Goal: Use online tool/utility: Utilize a website feature to perform a specific function

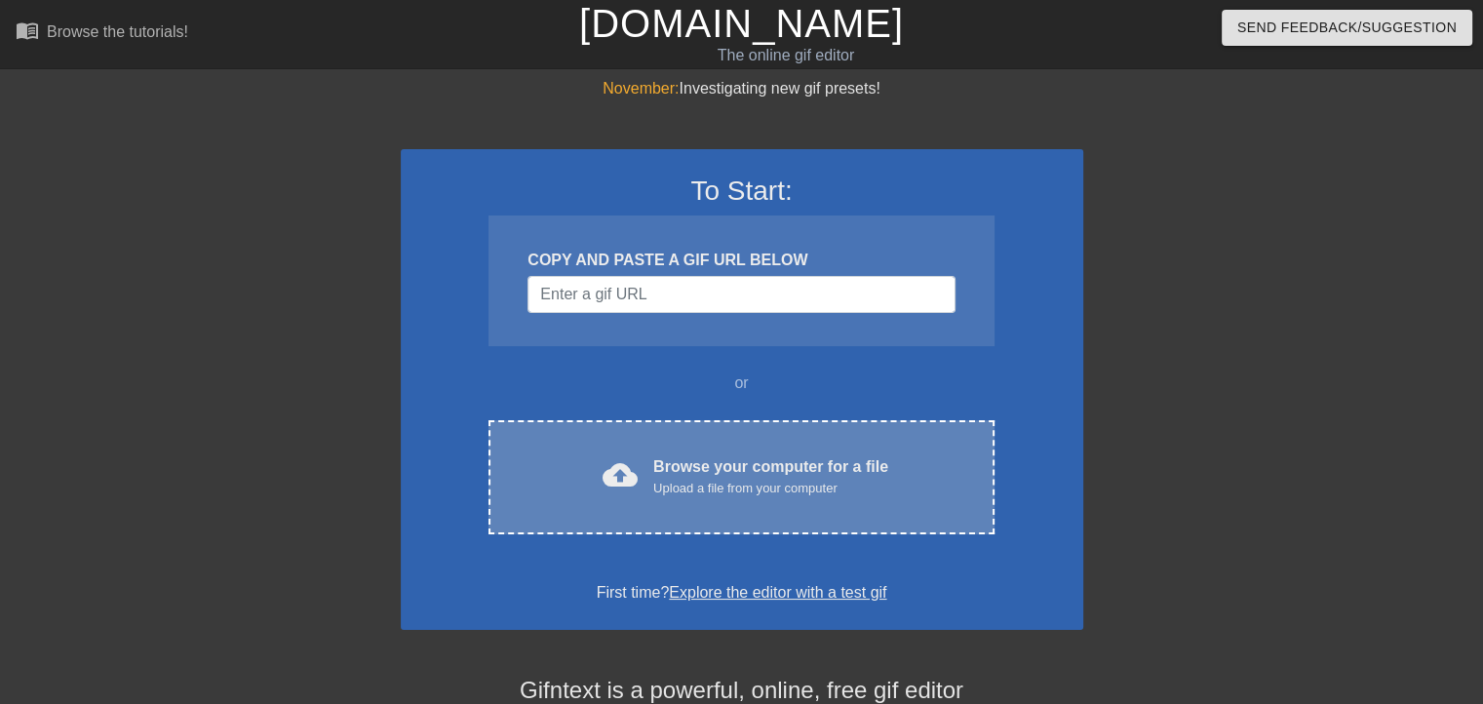
click at [729, 513] on div "cloud_upload Browse your computer for a file Upload a file from your computer C…" at bounding box center [740, 477] width 505 height 114
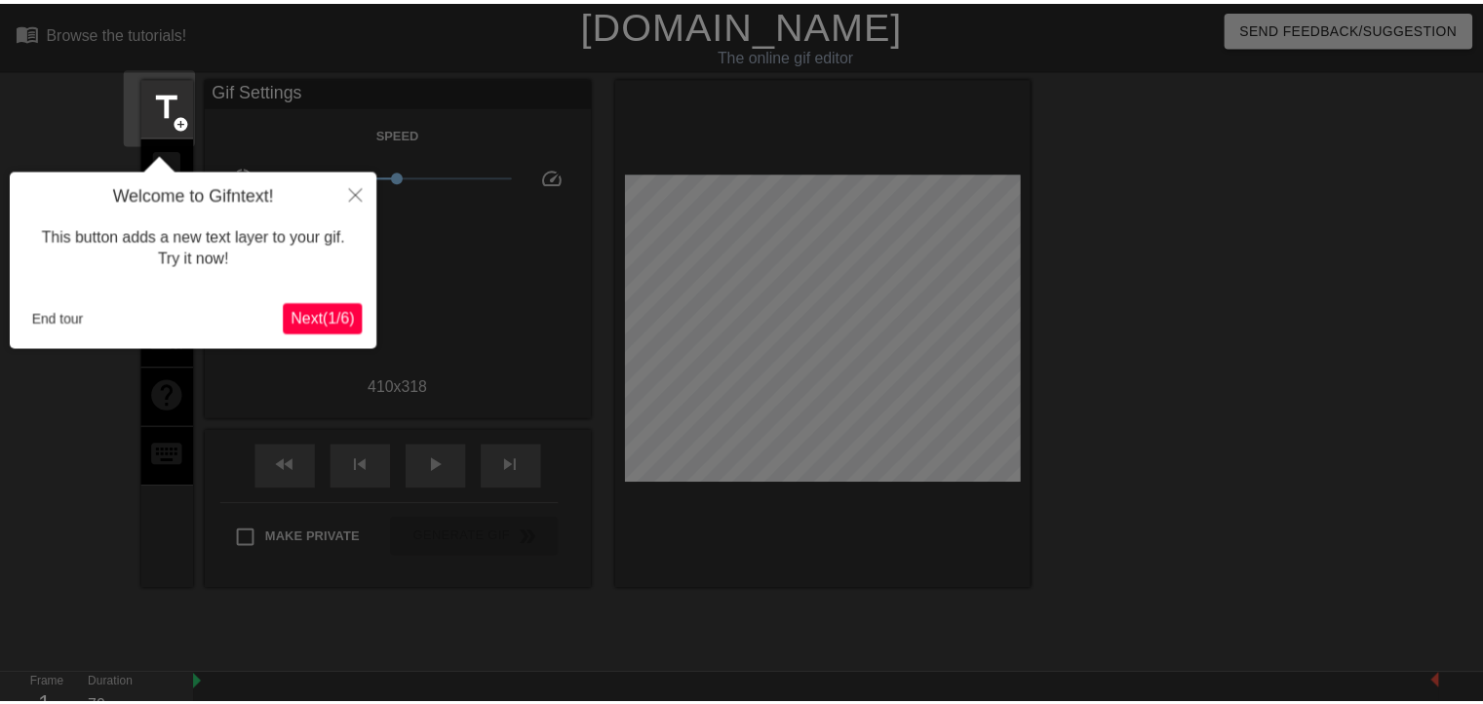
scroll to position [47, 0]
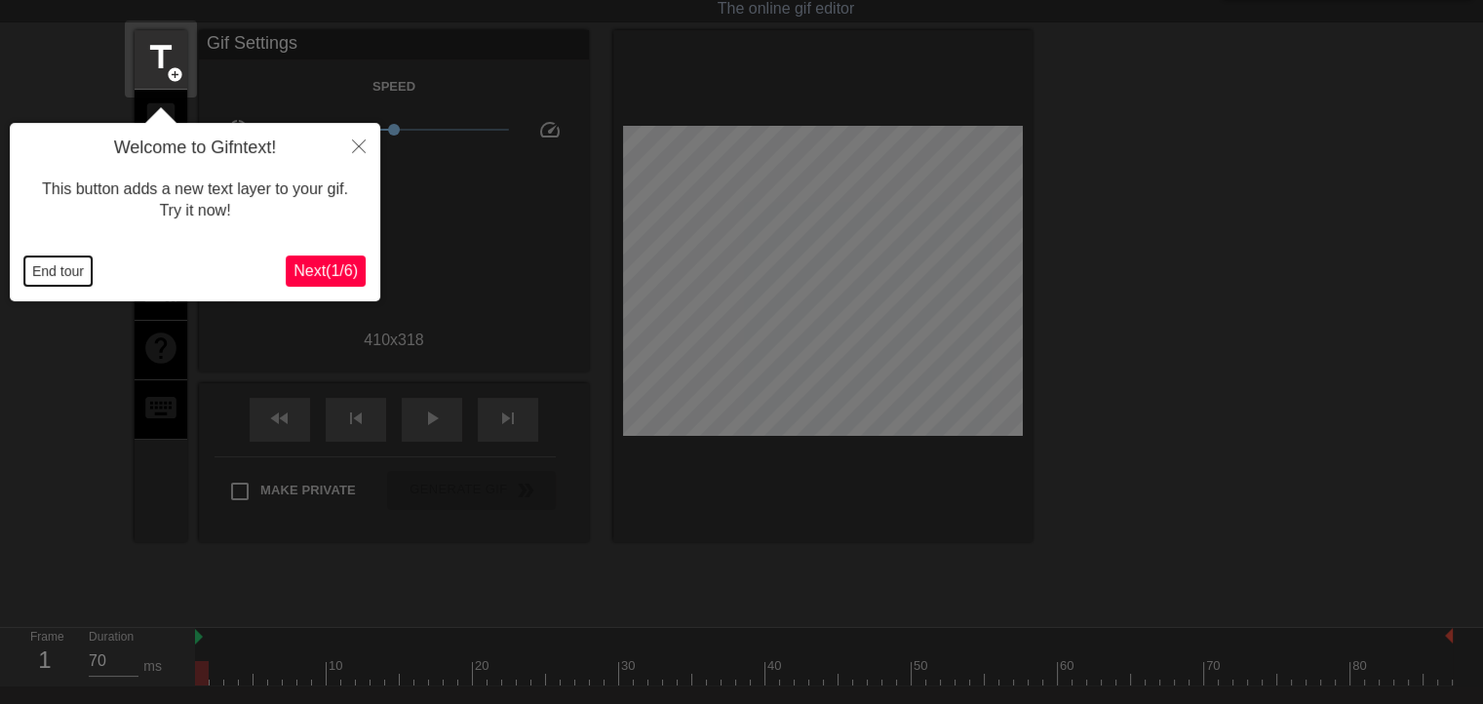
click at [68, 270] on button "End tour" at bounding box center [57, 270] width 67 height 29
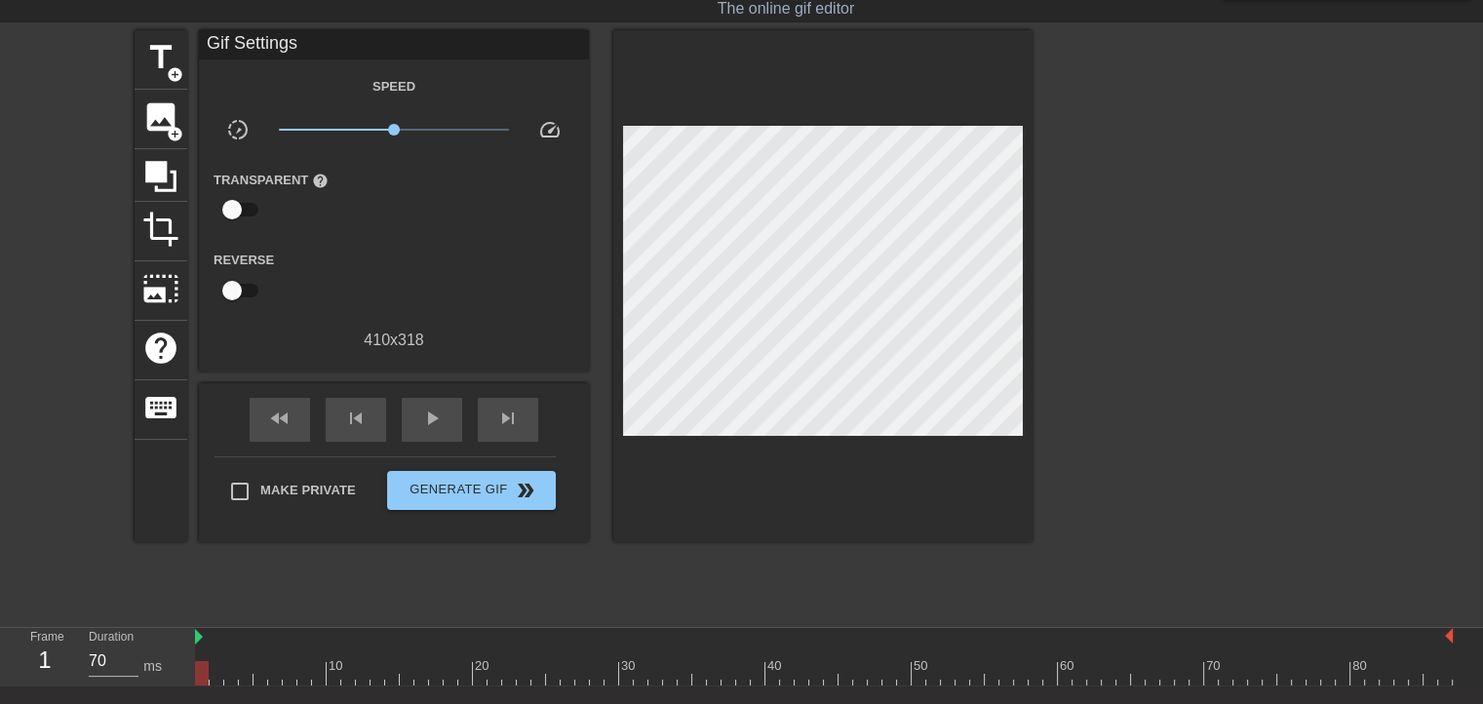
click at [1385, 266] on div "title add_circle image add_circle crop photo_size_select_large help keyboard Gi…" at bounding box center [741, 322] width 1483 height 585
click at [175, 74] on span "add_circle" at bounding box center [175, 74] width 17 height 17
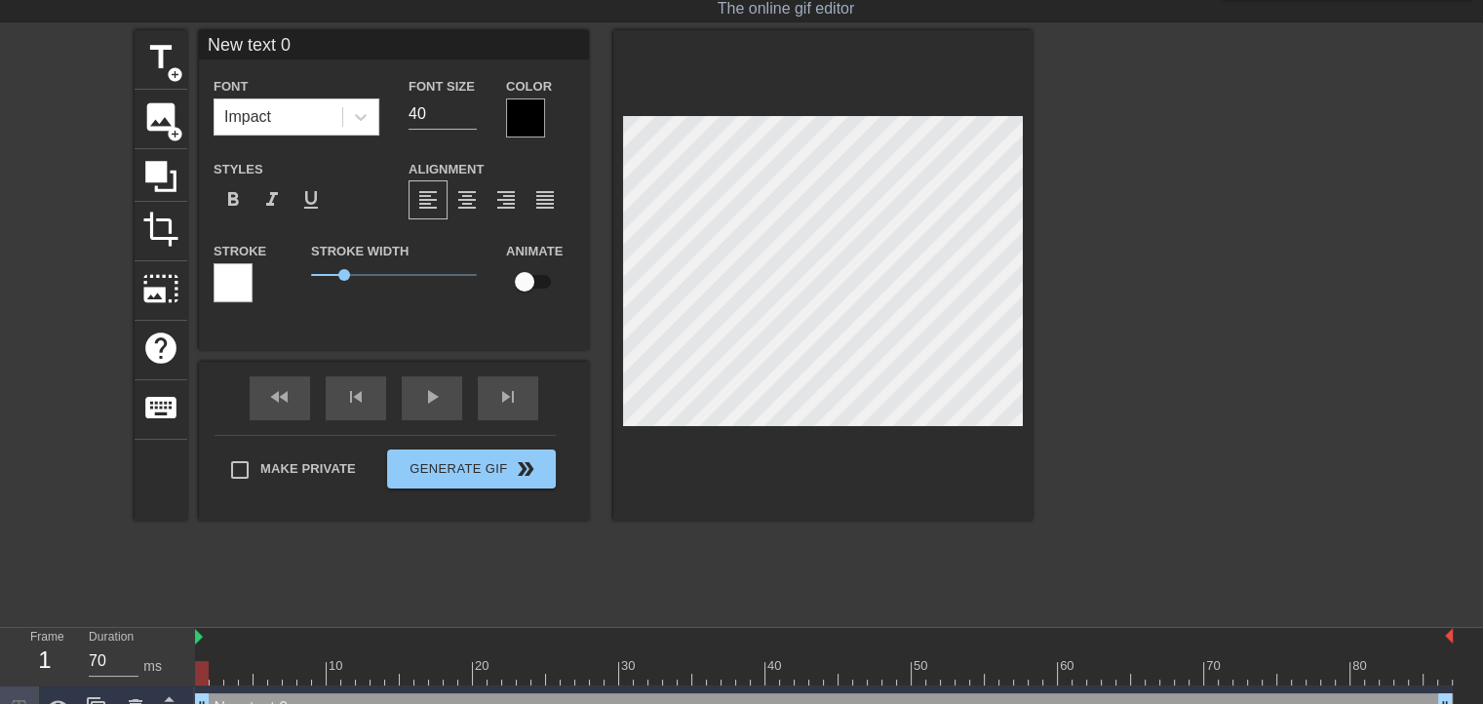
click at [374, 38] on input "New text 0" at bounding box center [394, 44] width 390 height 29
type input "N"
click at [135, 71] on div "title add_circle" at bounding box center [161, 59] width 53 height 59
click at [332, 46] on input "New text 1" at bounding box center [394, 44] width 390 height 29
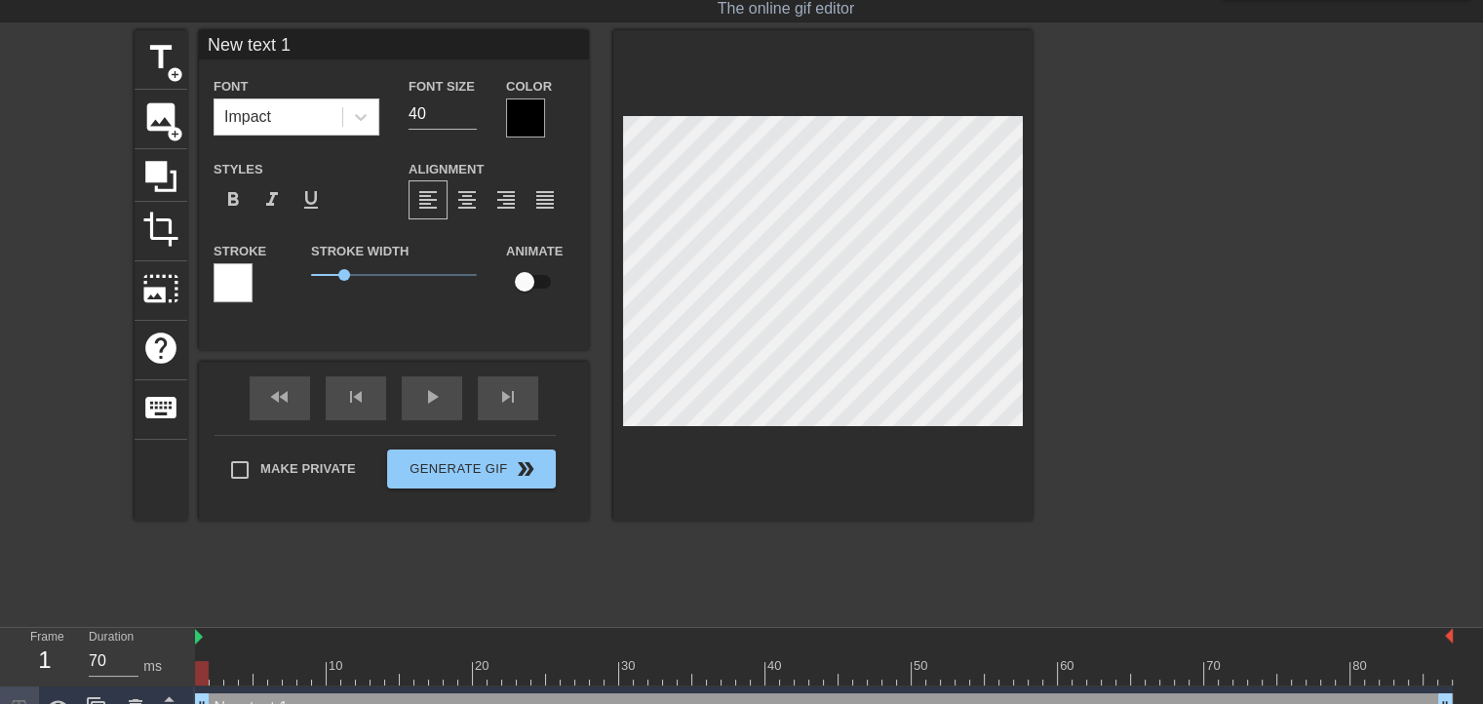
click at [332, 46] on input "New text 1" at bounding box center [394, 44] width 390 height 29
type input "[PERSON_NAME]"
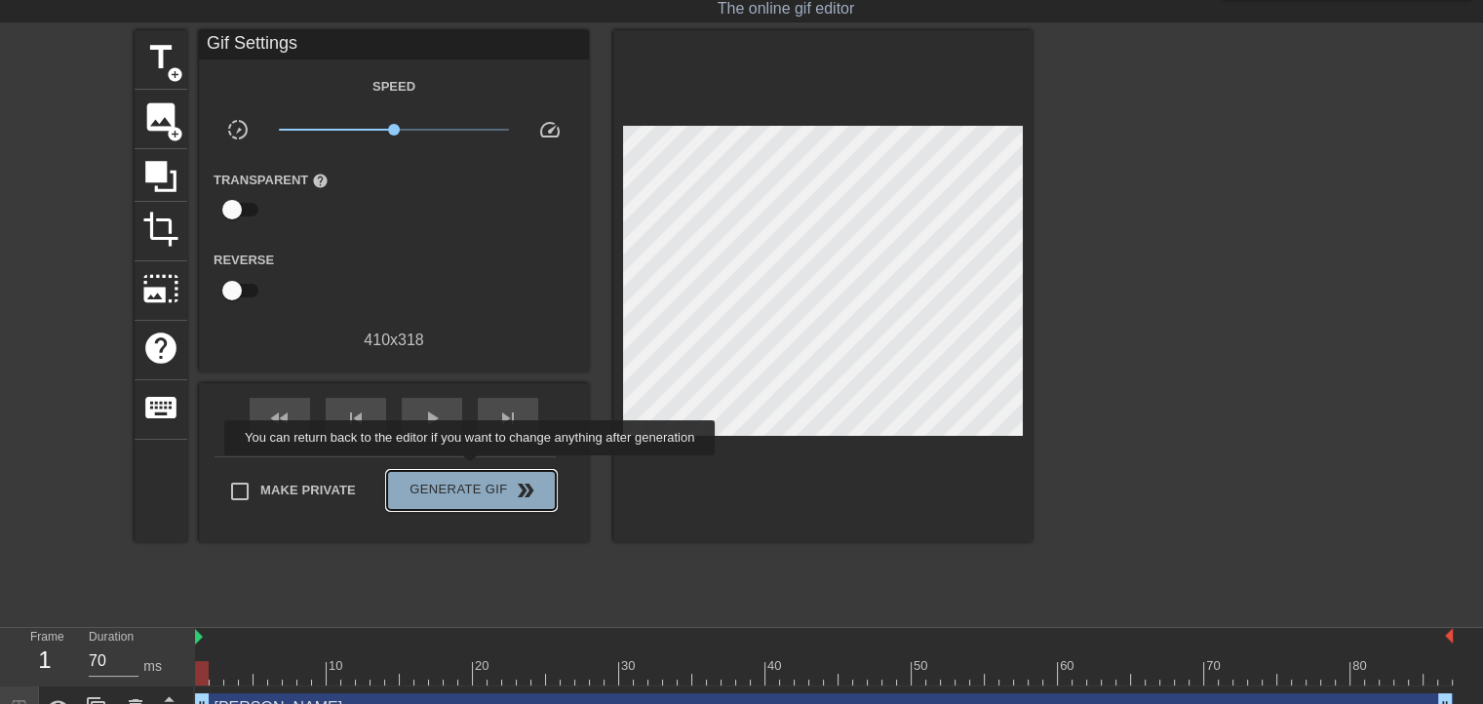
click at [472, 471] on button "Generate Gif double_arrow" at bounding box center [471, 490] width 169 height 39
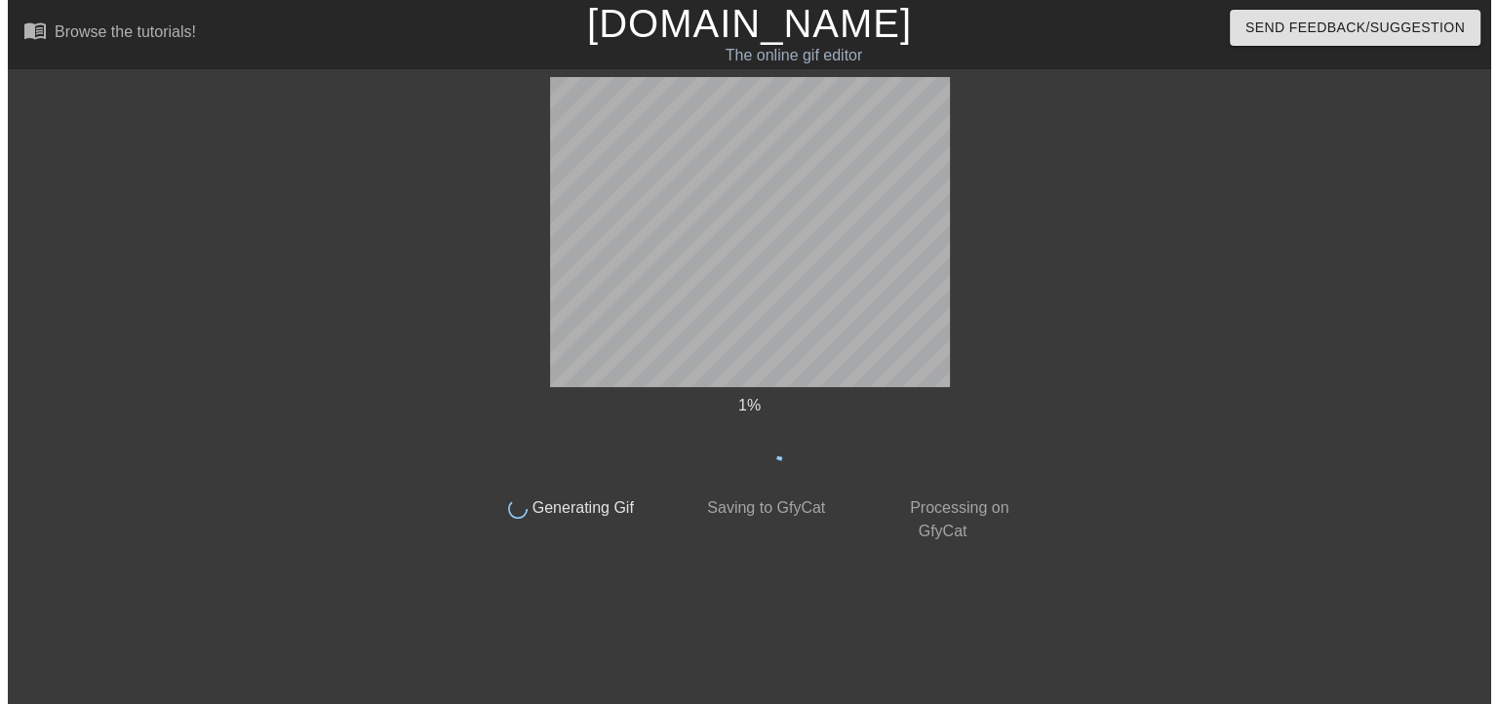
scroll to position [0, 0]
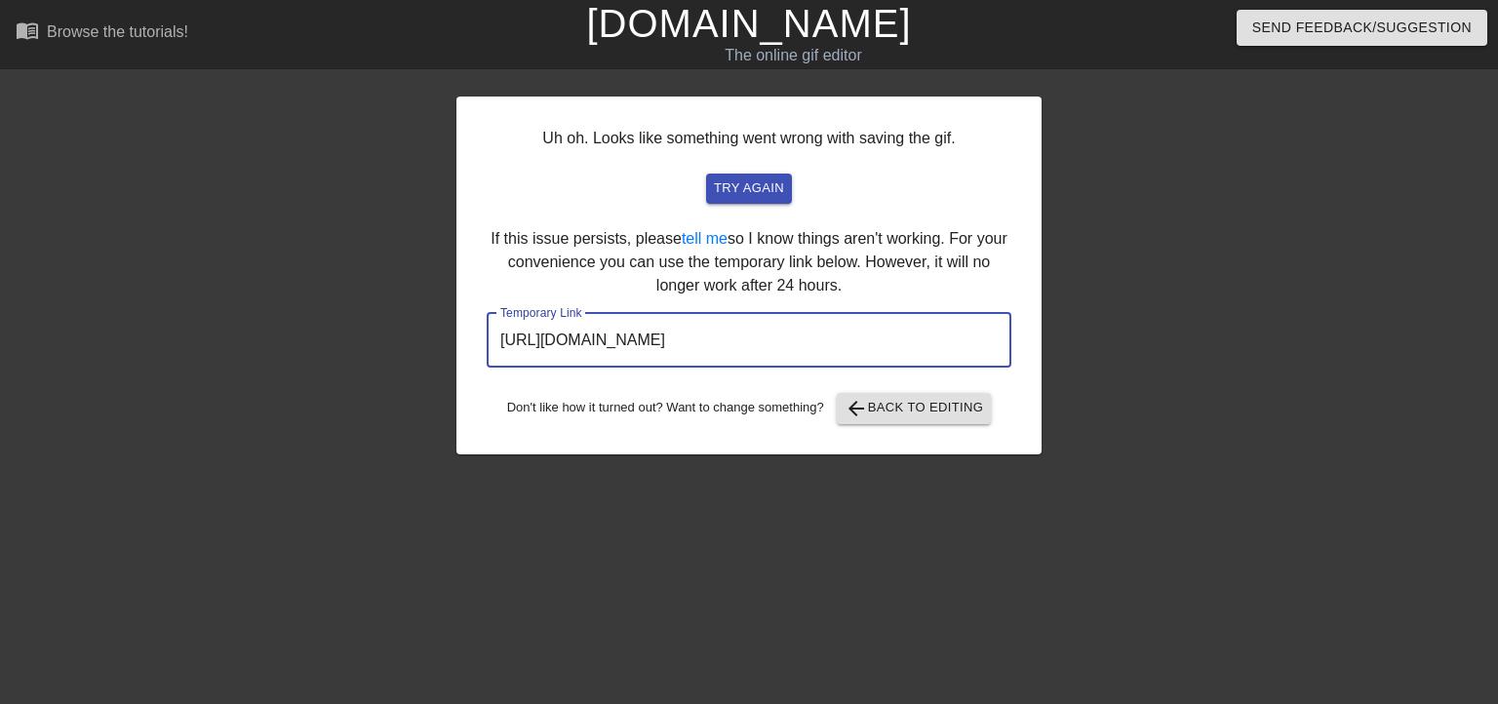
click at [979, 350] on input "[URL][DOMAIN_NAME]" at bounding box center [749, 340] width 525 height 55
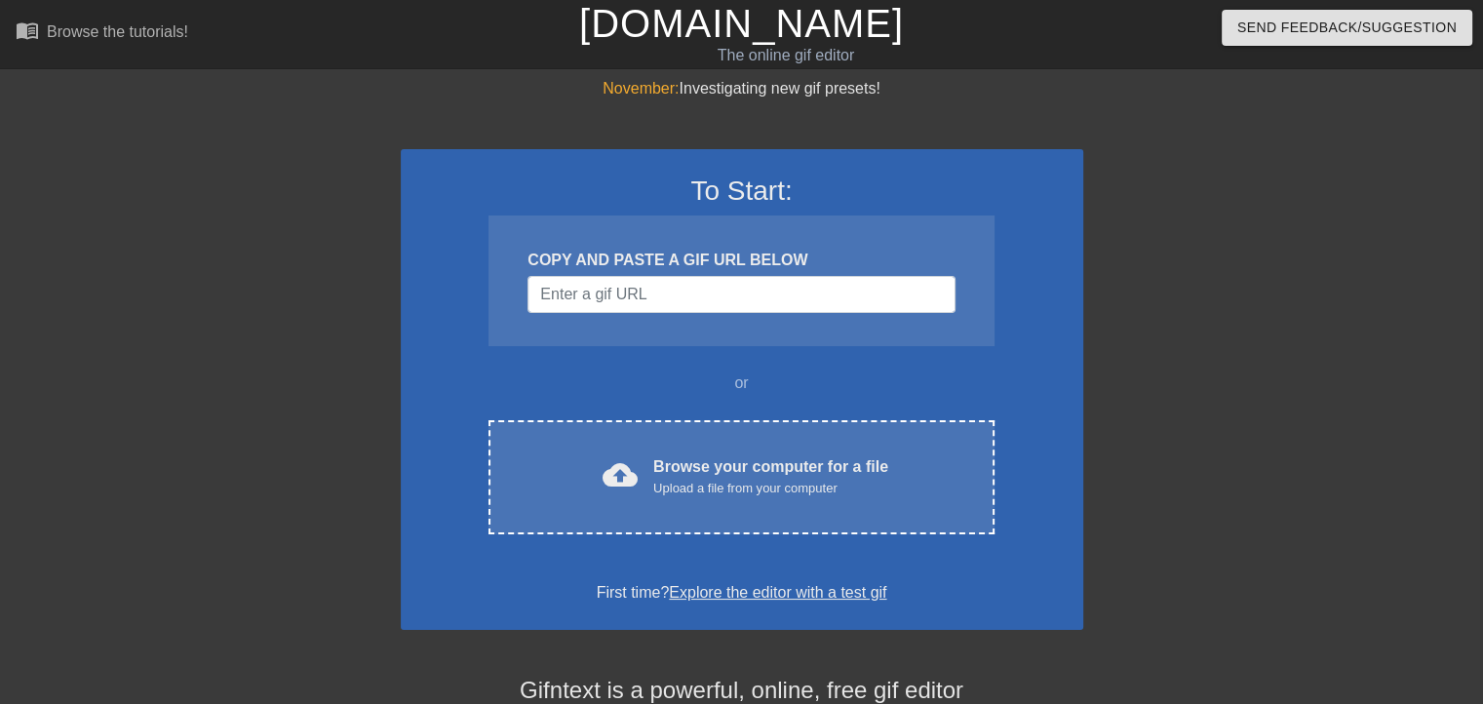
click at [228, 420] on div at bounding box center [231, 369] width 292 height 585
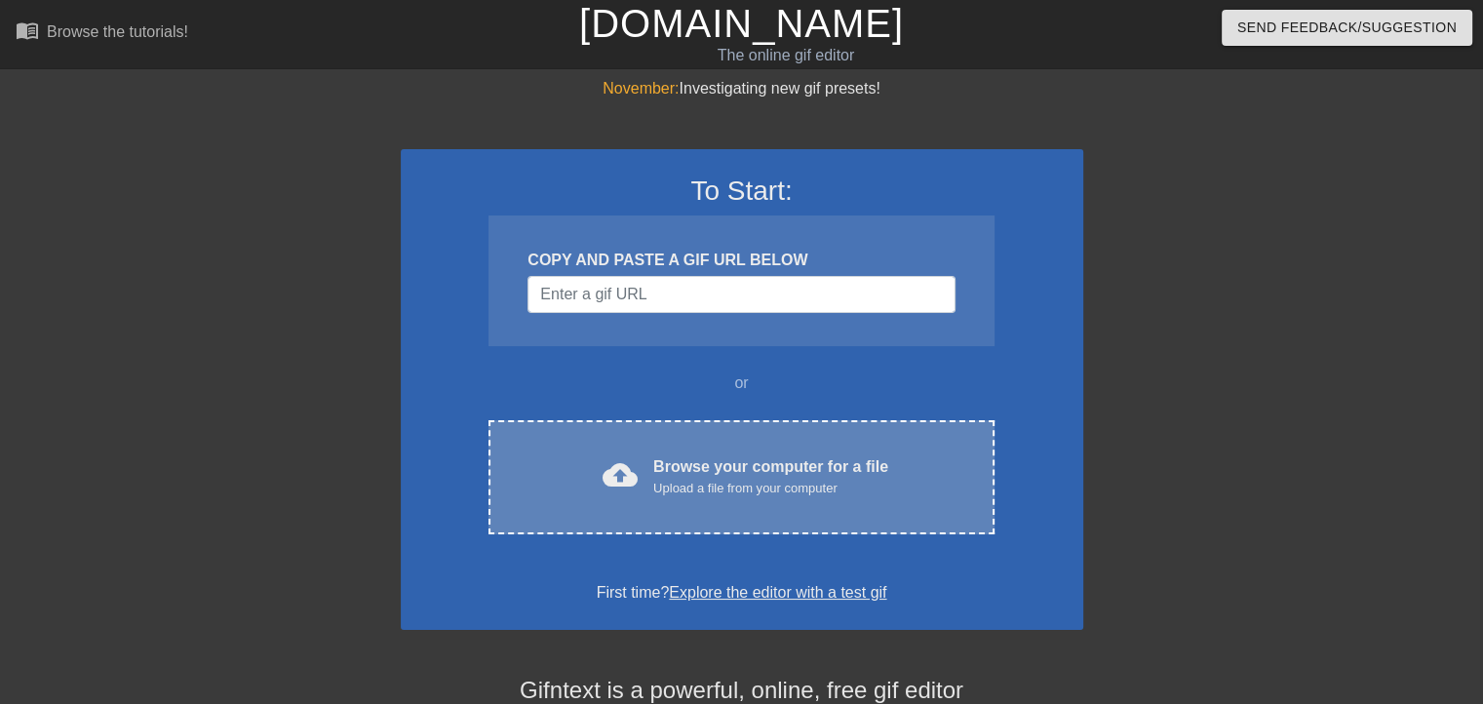
click at [659, 527] on div "cloud_upload Browse your computer for a file Upload a file from your computer C…" at bounding box center [740, 477] width 505 height 114
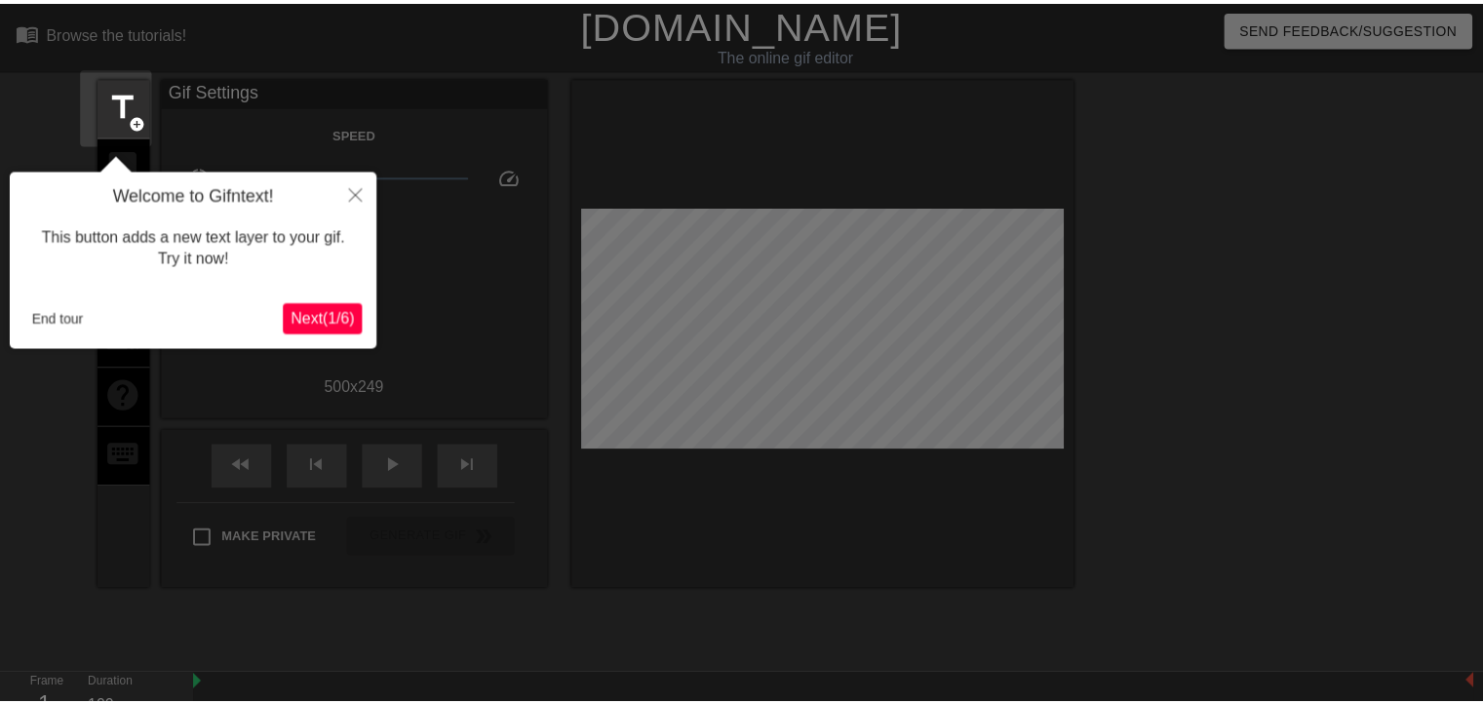
scroll to position [47, 0]
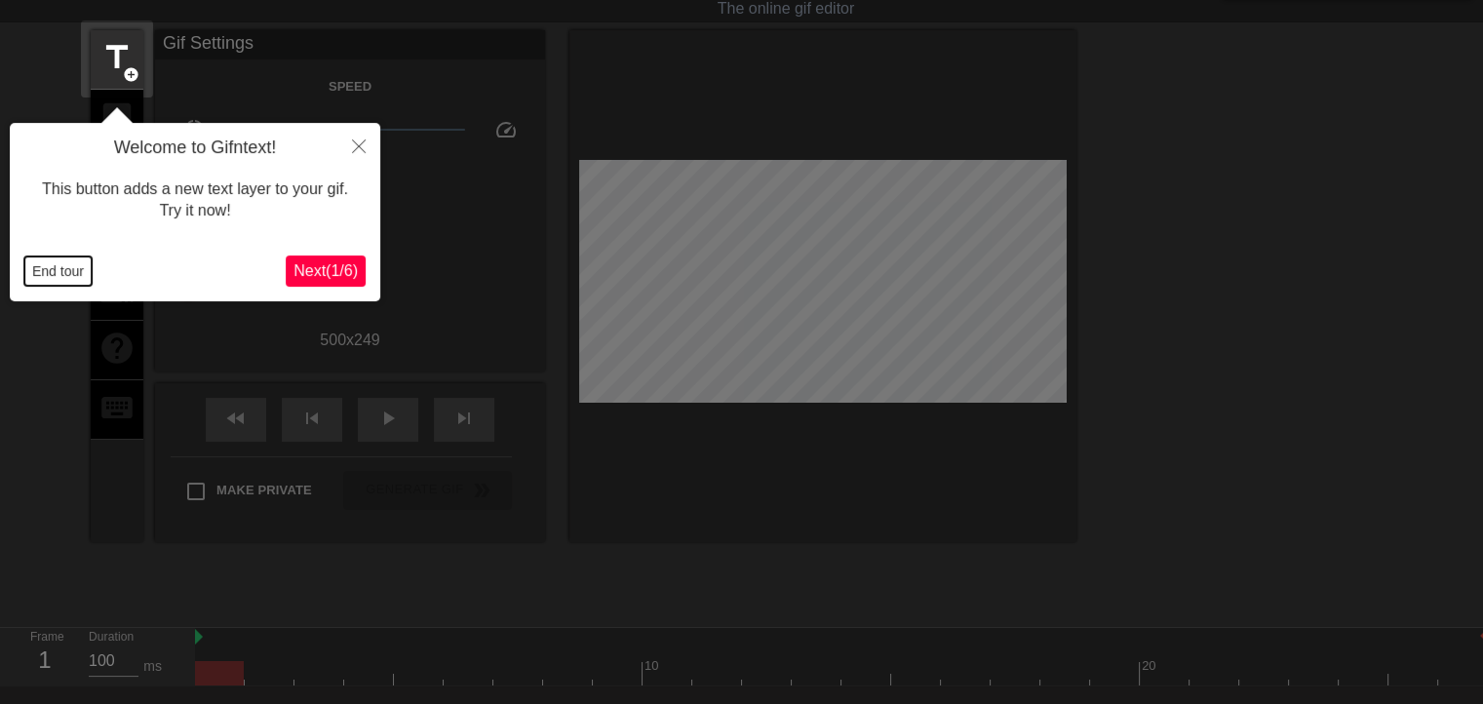
click at [45, 268] on button "End tour" at bounding box center [57, 270] width 67 height 29
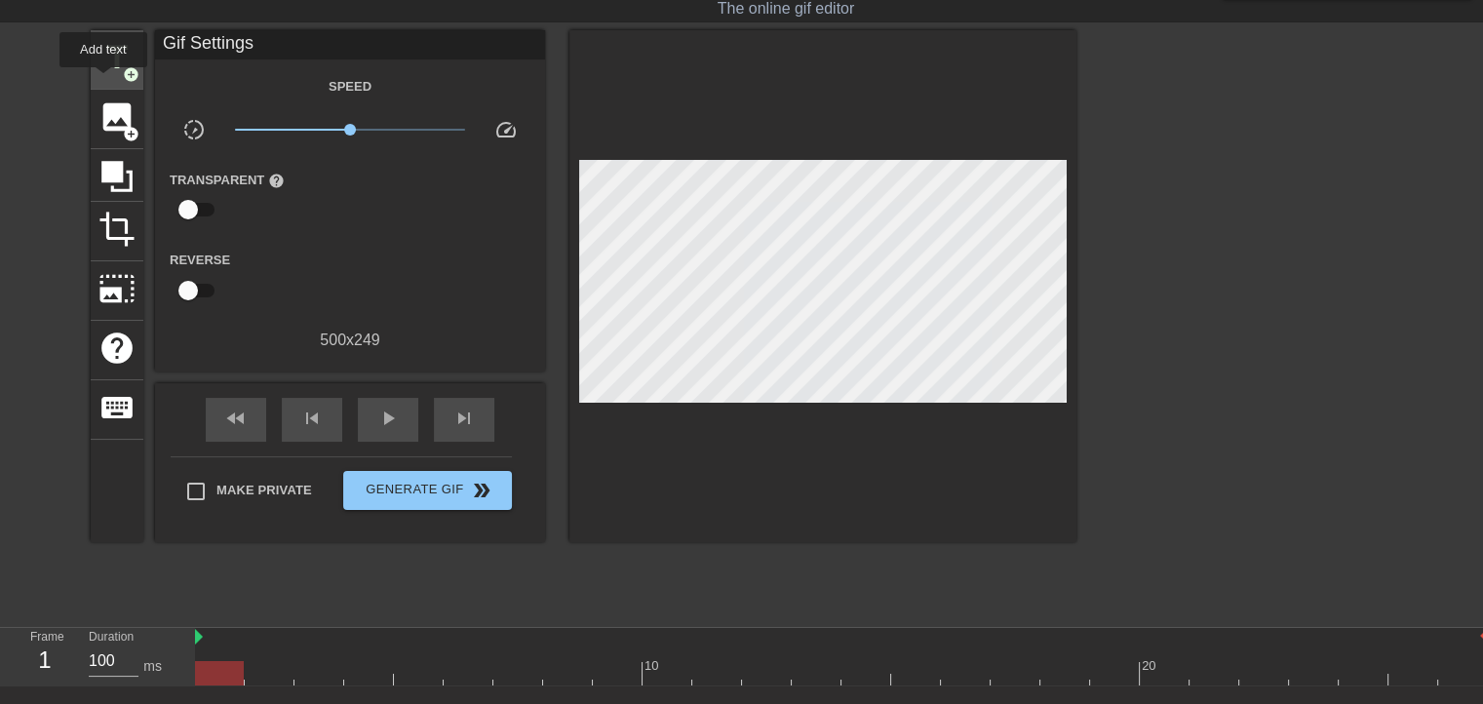
click at [103, 81] on div "title add_circle" at bounding box center [117, 59] width 53 height 59
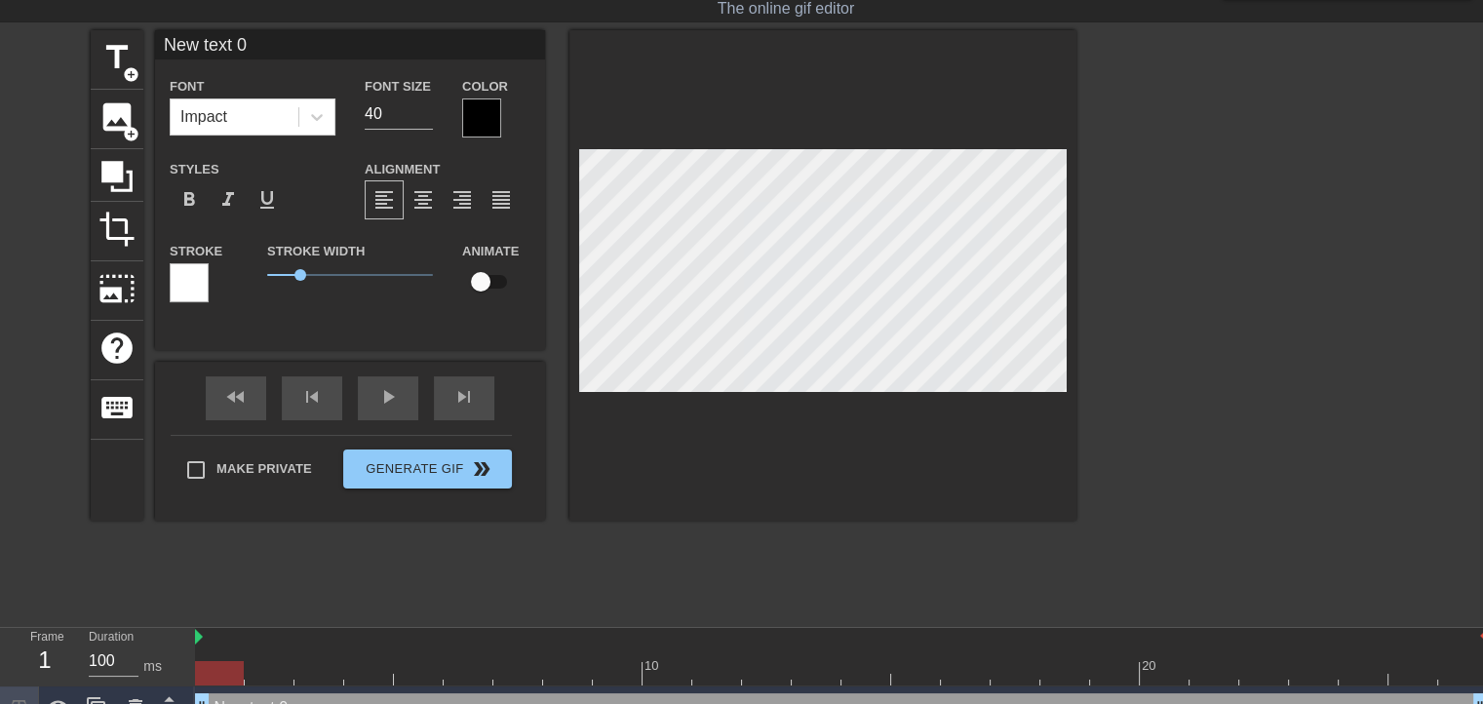
click at [277, 44] on input "New text 0" at bounding box center [350, 44] width 390 height 29
type input "Вопросы"
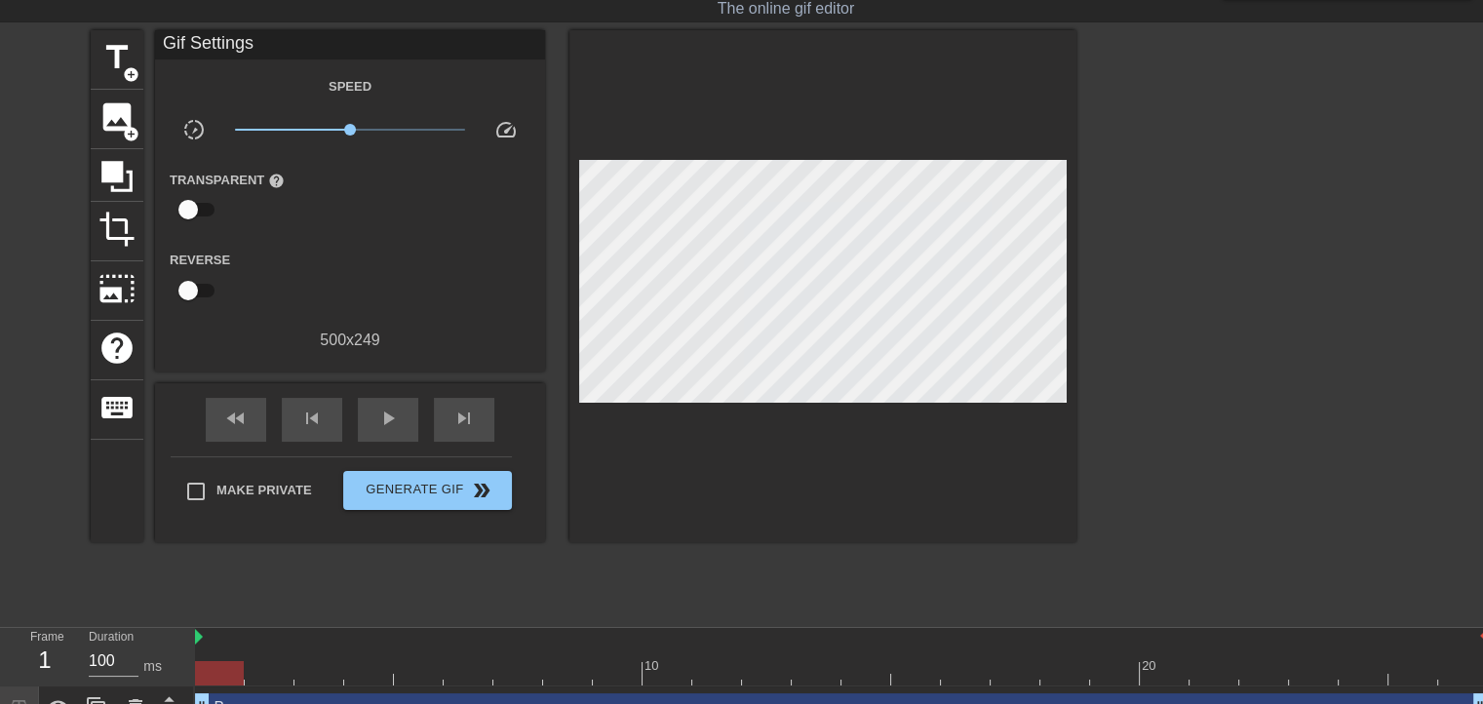
click at [147, 62] on div "title add_circle image add_circle crop photo_size_select_large help keyboard Gi…" at bounding box center [584, 286] width 986 height 512
click at [115, 54] on span "title" at bounding box center [116, 57] width 37 height 37
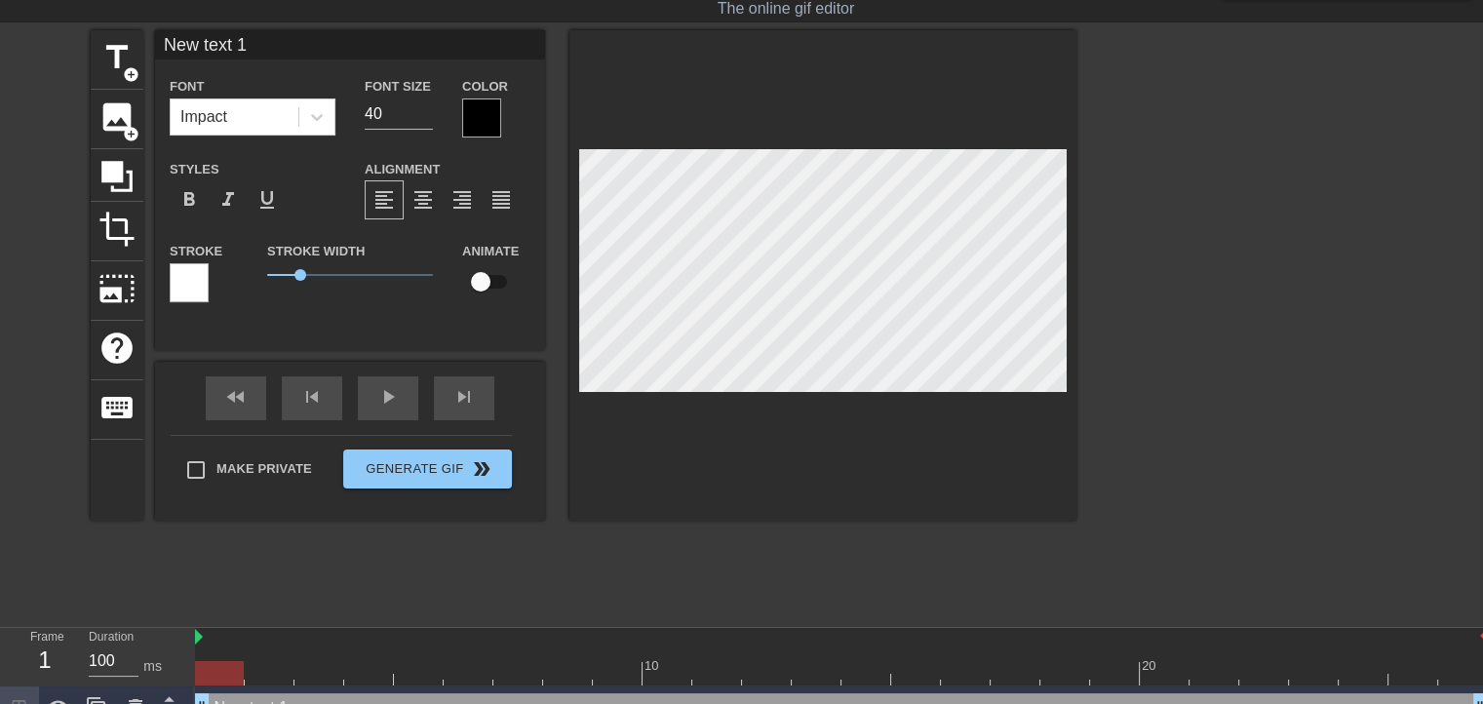
click at [293, 35] on input "New text 1" at bounding box center [350, 44] width 390 height 29
type input "Димы"
click at [132, 31] on div "title add_circle" at bounding box center [117, 59] width 53 height 59
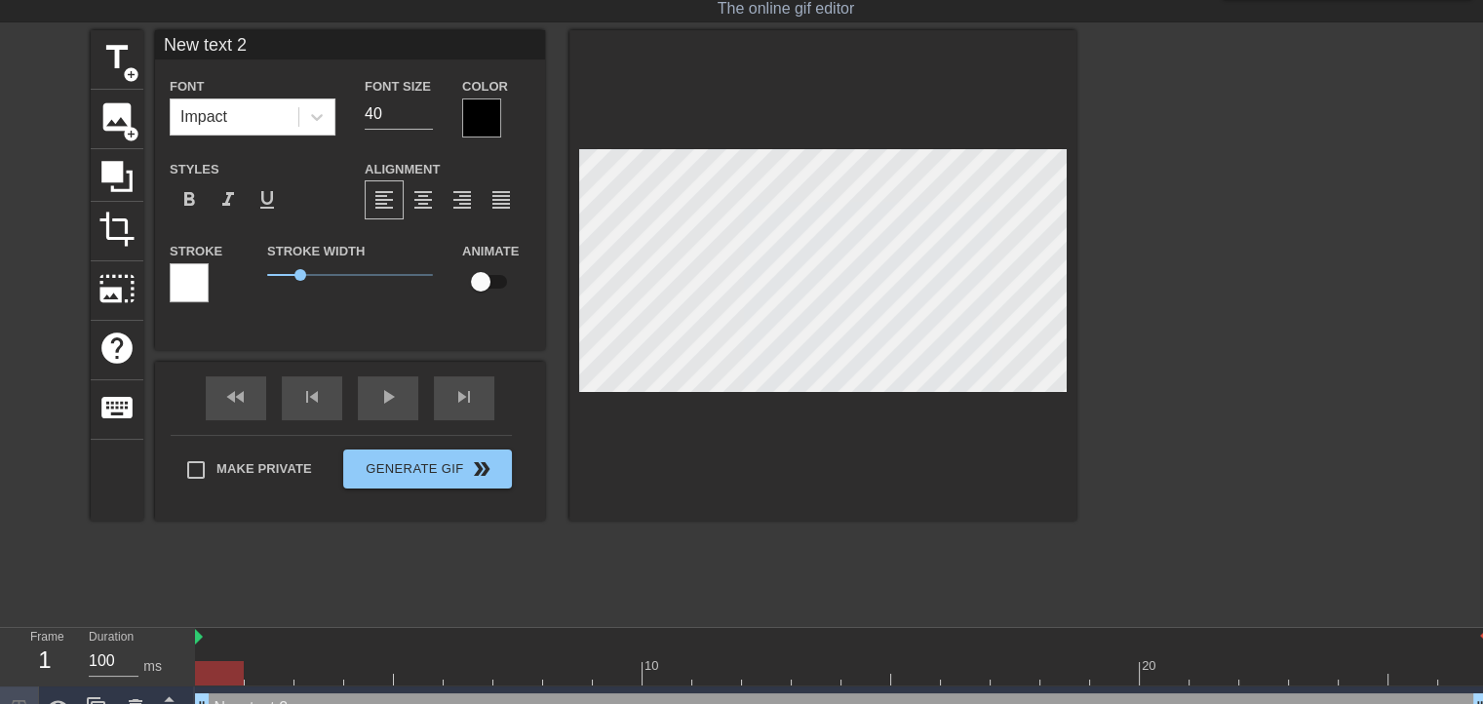
click at [256, 50] on input "New text 2" at bounding box center [350, 44] width 390 height 29
type input "[PERSON_NAME]"
click at [130, 34] on div "title add_circle" at bounding box center [117, 59] width 53 height 59
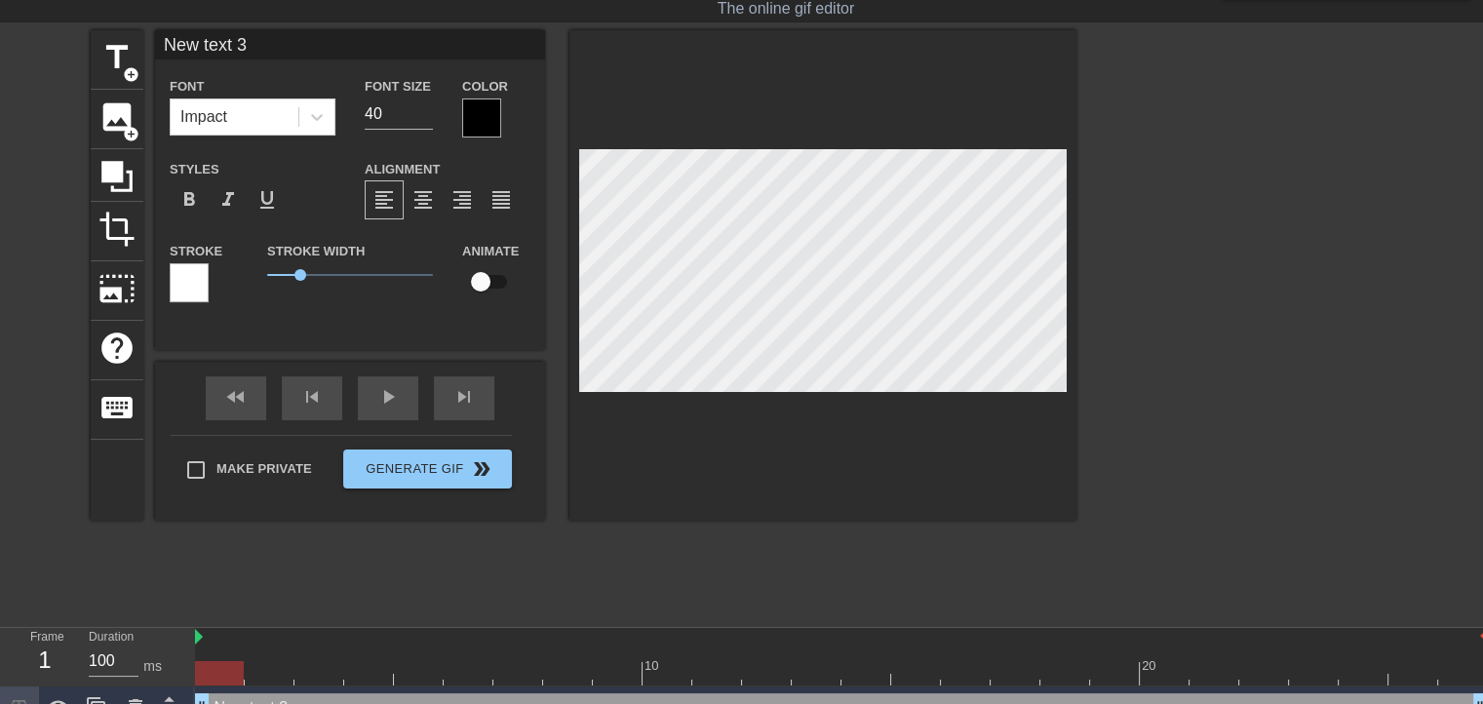
click at [307, 44] on input "New text 3" at bounding box center [350, 44] width 390 height 29
type input "N"
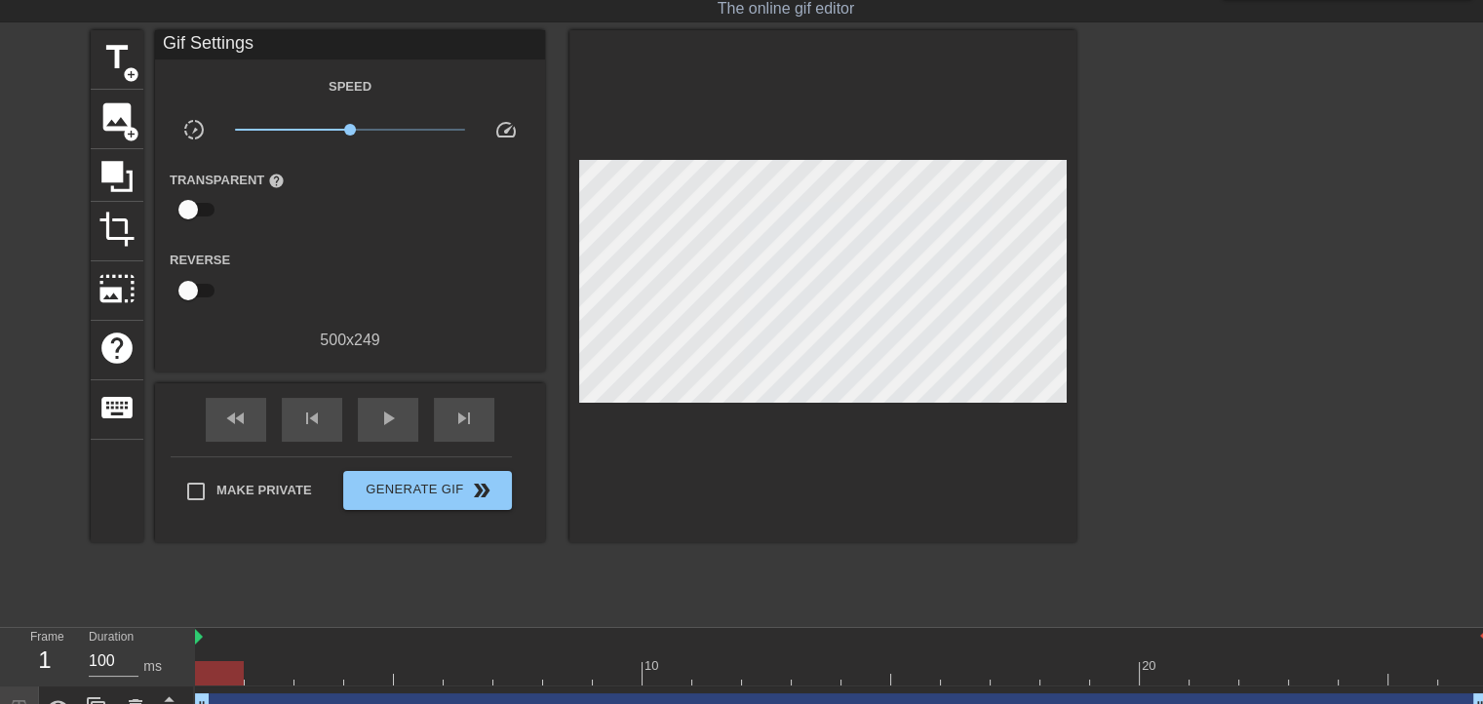
click at [699, 556] on div "title add_circle image add_circle crop photo_size_select_large help keyboard Gi…" at bounding box center [584, 322] width 986 height 585
click at [394, 419] on span "play_arrow" at bounding box center [387, 418] width 23 height 23
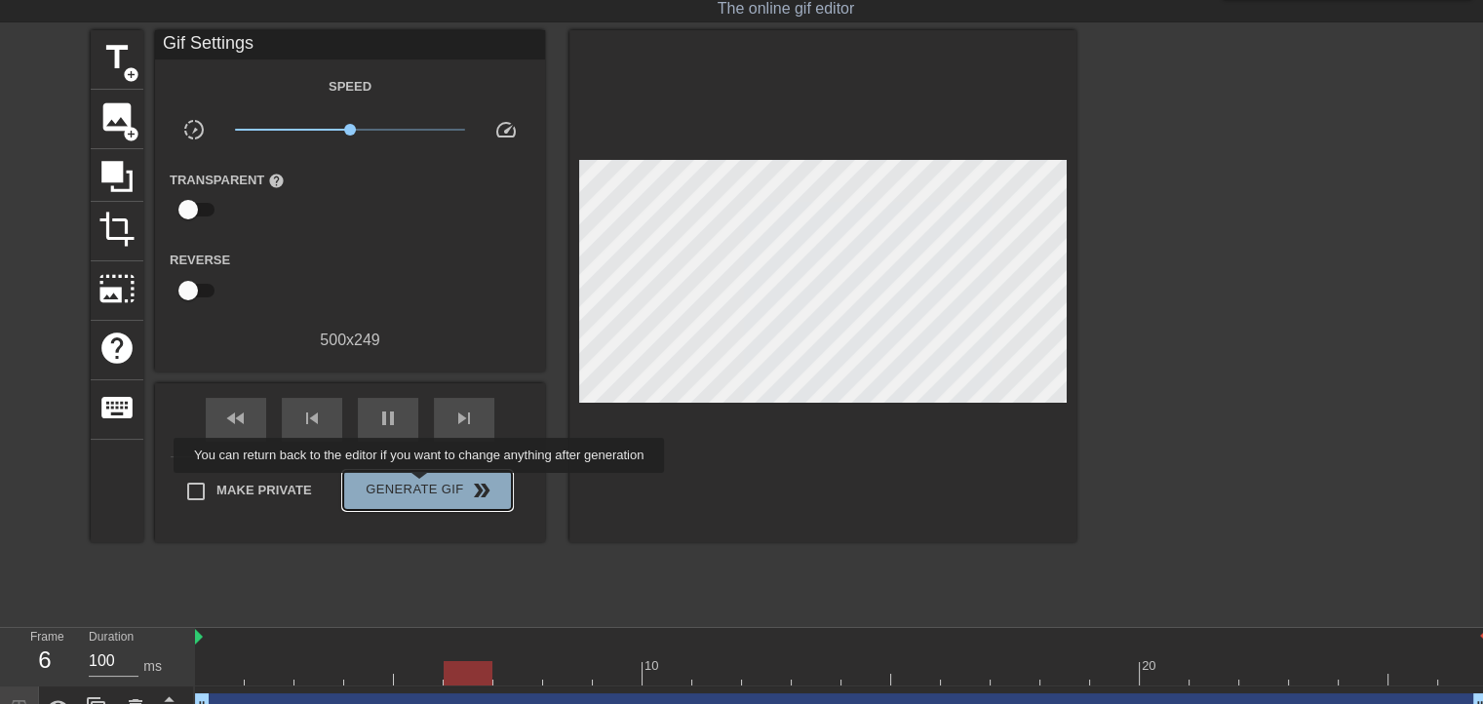
click at [421, 487] on span "Generate Gif double_arrow" at bounding box center [427, 490] width 153 height 23
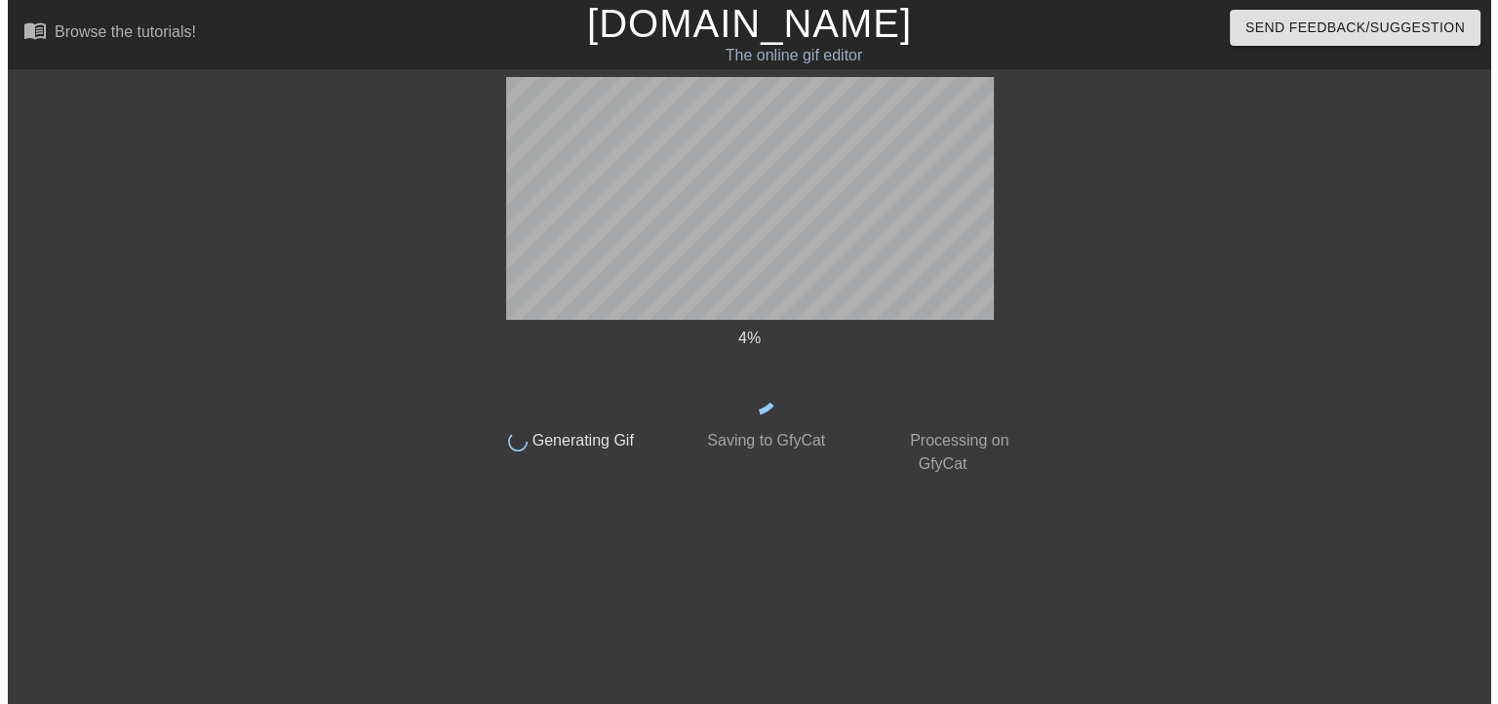
scroll to position [0, 0]
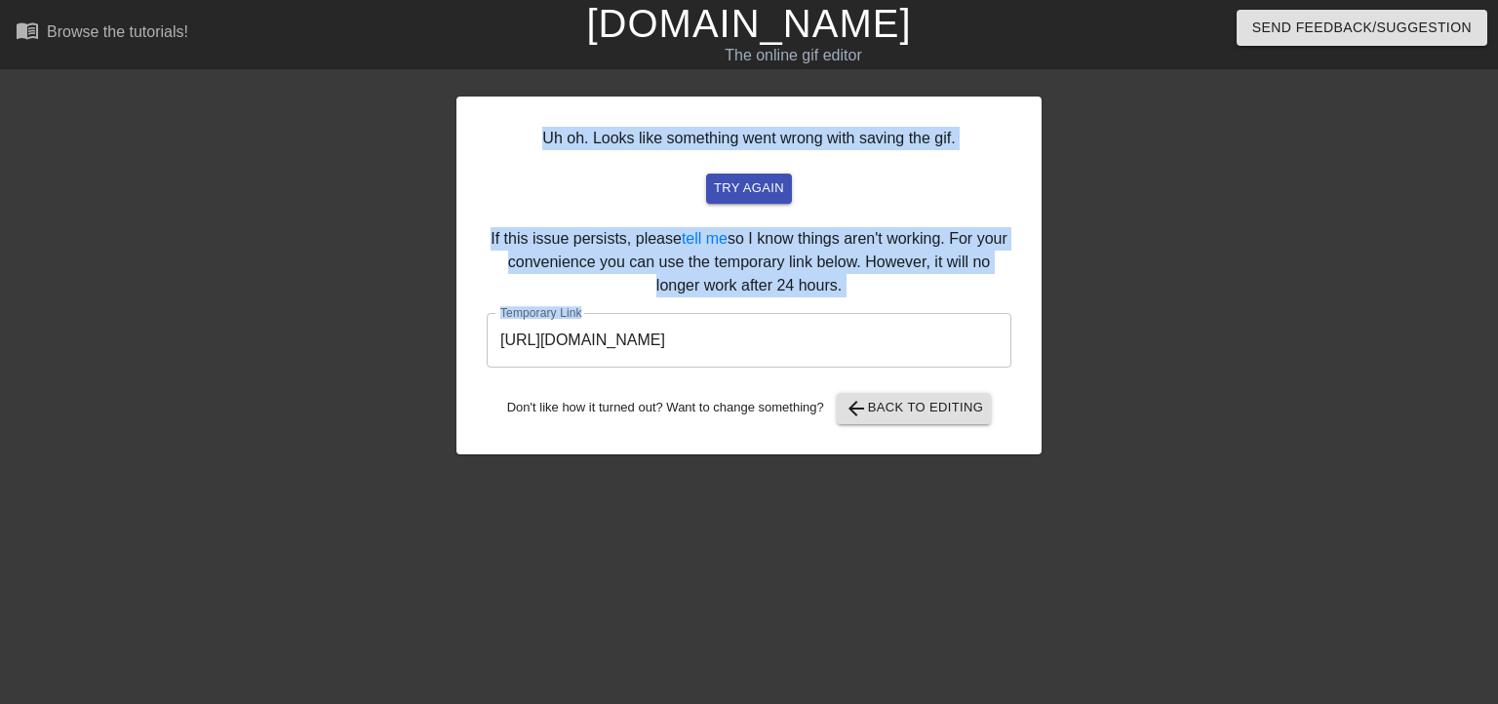
drag, startPoint x: 166, startPoint y: 199, endPoint x: 711, endPoint y: 343, distance: 563.8
click at [711, 343] on div "Uh oh. Looks like something went wrong with saving the gif. try again If this i…" at bounding box center [749, 369] width 1498 height 585
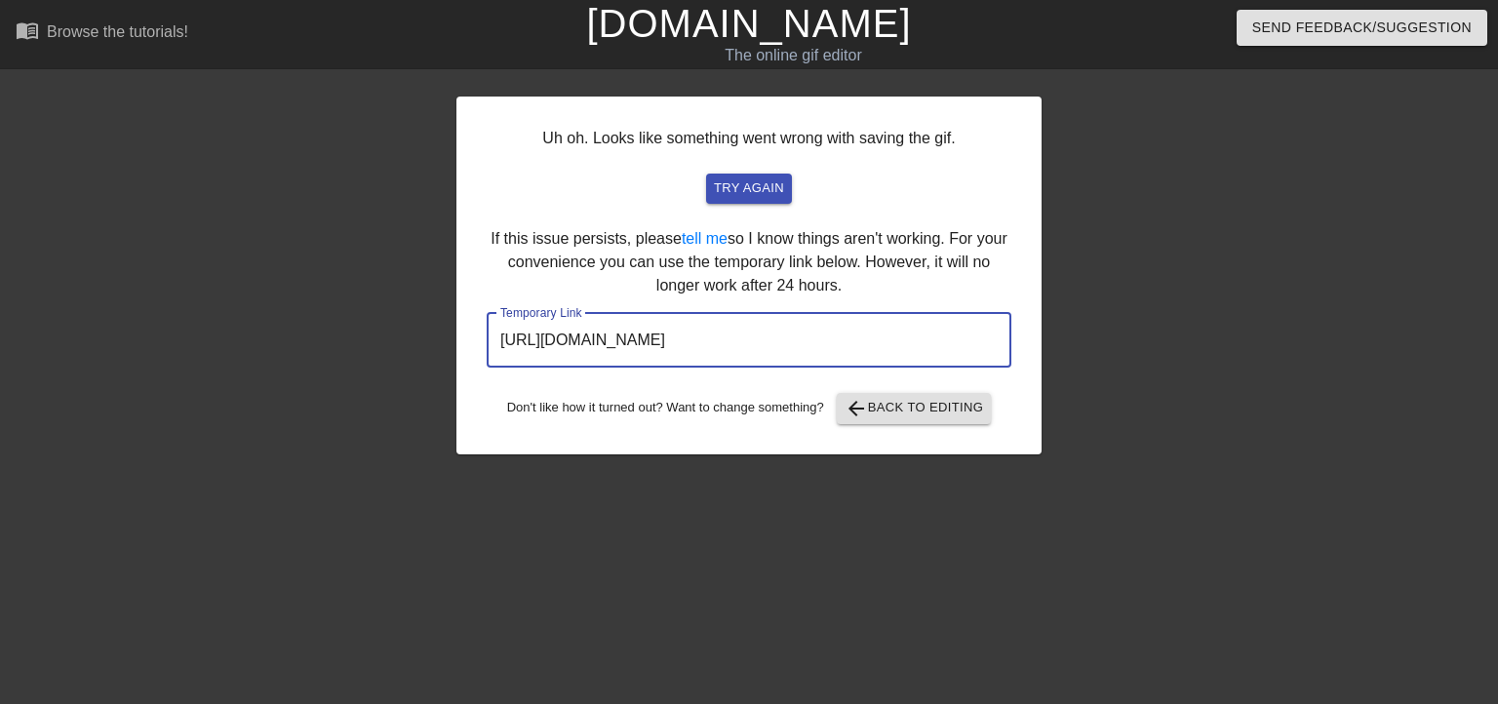
click at [937, 345] on input "https://www.gifntext.com/temp_generations/ktegL6Zj.gif" at bounding box center [749, 340] width 525 height 55
